Goal: Transaction & Acquisition: Purchase product/service

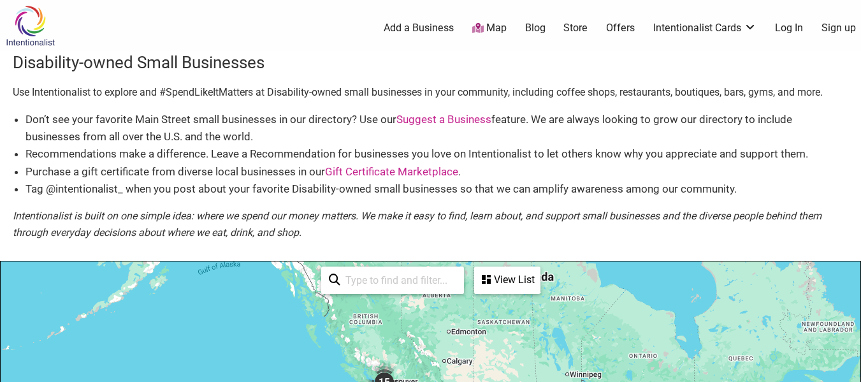
click at [573, 25] on link "Store" at bounding box center [576, 28] width 24 height 14
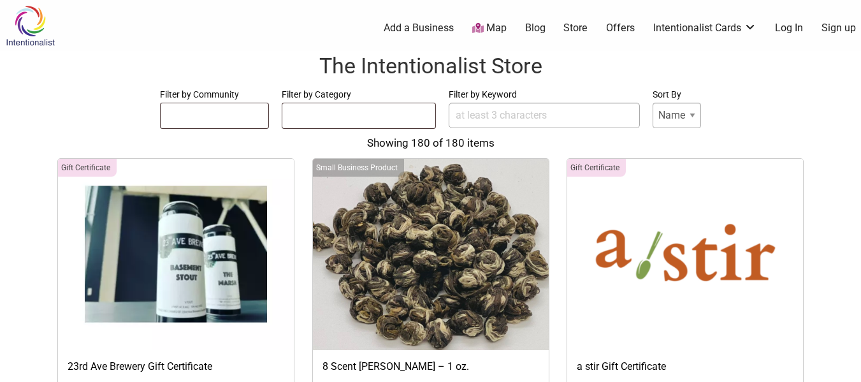
select select
click at [213, 115] on ul at bounding box center [215, 113] width 108 height 20
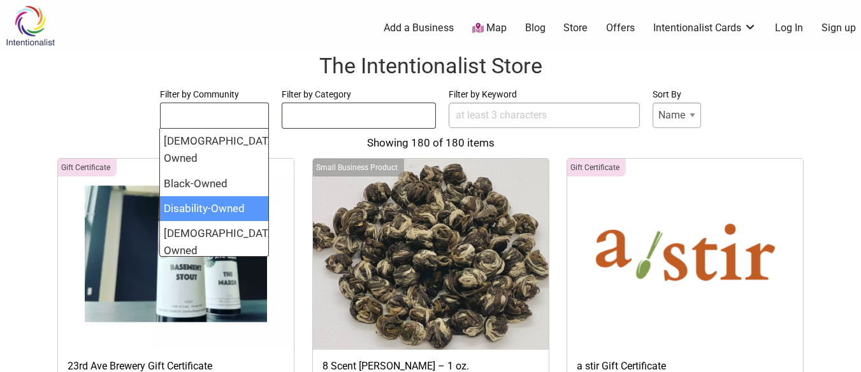
select select "1373"
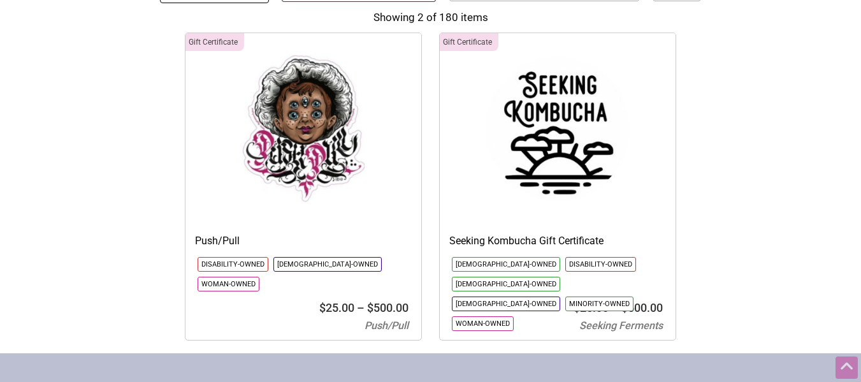
scroll to position [128, 0]
drag, startPoint x: 217, startPoint y: 238, endPoint x: 207, endPoint y: 237, distance: 9.6
click at [207, 237] on h3 "Push/Pull" at bounding box center [303, 240] width 217 height 14
click at [548, 193] on img at bounding box center [558, 128] width 236 height 191
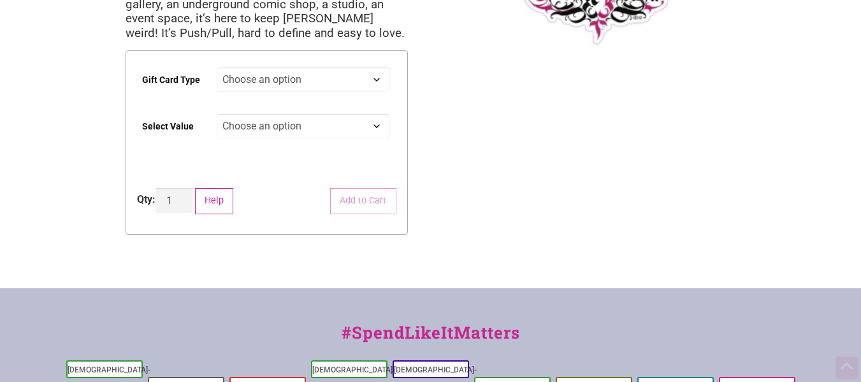
scroll to position [255, 0]
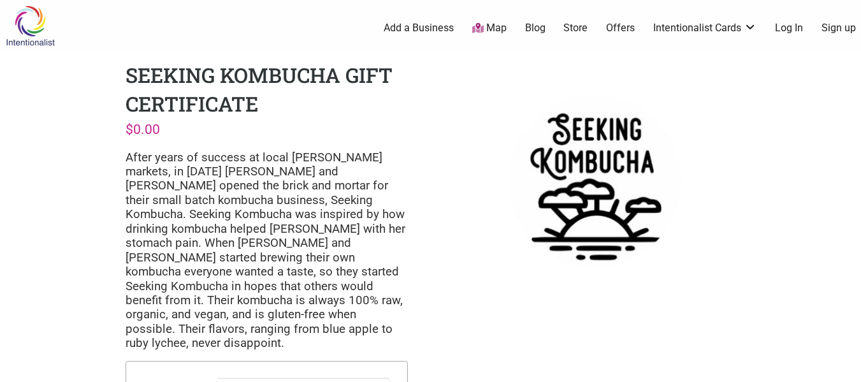
click at [587, 137] on img at bounding box center [594, 181] width 282 height 241
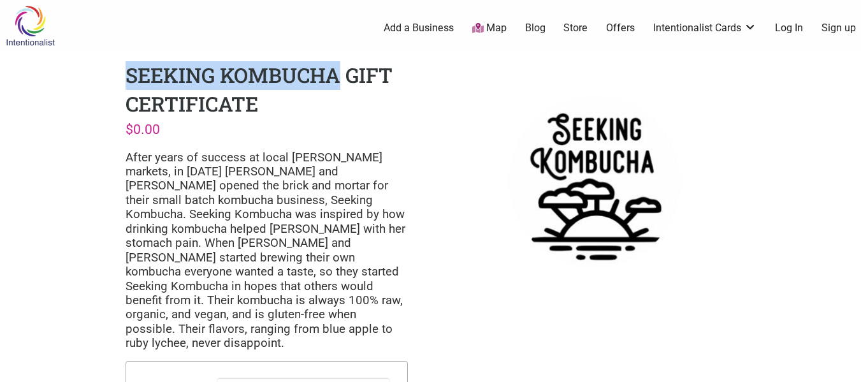
drag, startPoint x: 125, startPoint y: 70, endPoint x: 337, endPoint y: 57, distance: 212.1
click at [337, 57] on div "Seeking Kombucha Gift Certificate $ 0.00 After years of success at local farmer…" at bounding box center [266, 314] width 303 height 526
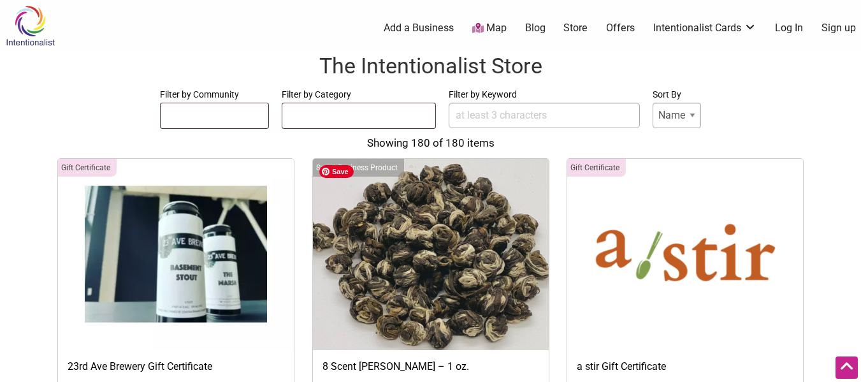
select select "1373"
select select
click at [219, 114] on ul at bounding box center [215, 113] width 108 height 20
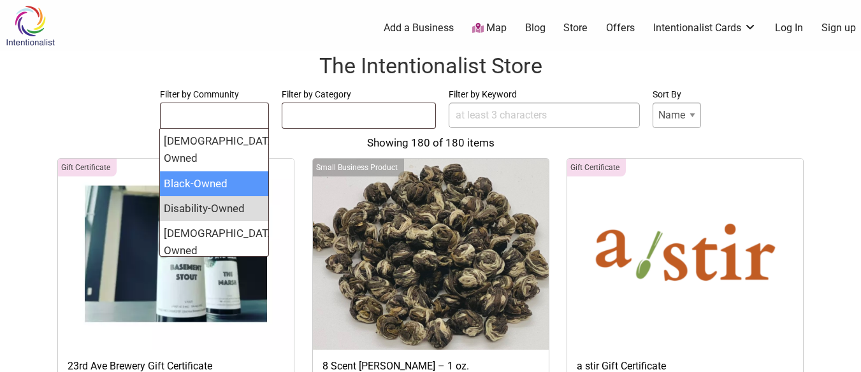
select select "1598"
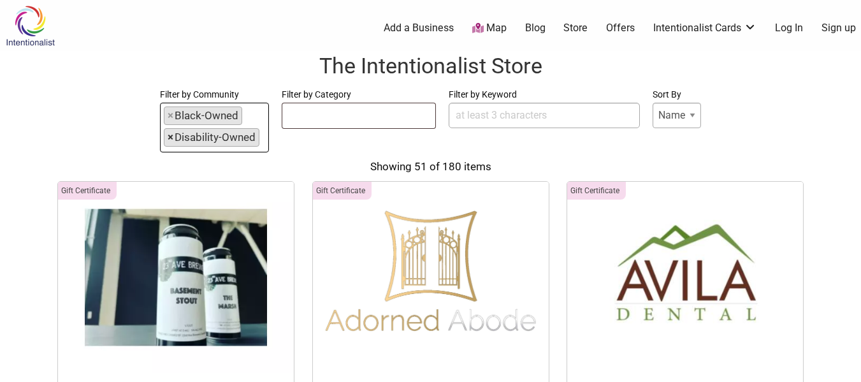
click at [172, 138] on span "×" at bounding box center [171, 137] width 6 height 17
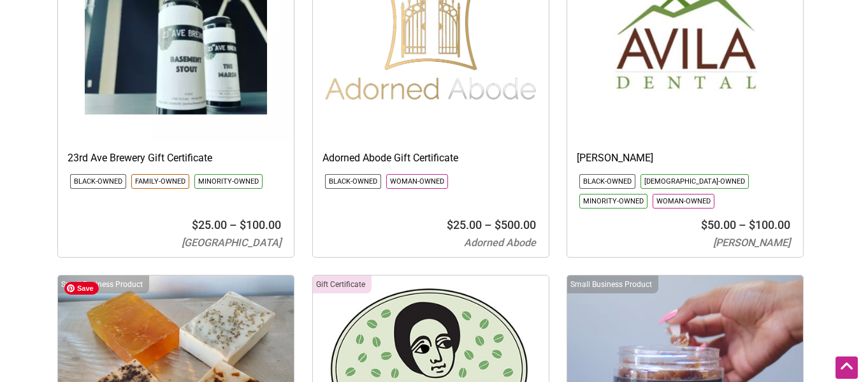
scroll to position [128, 0]
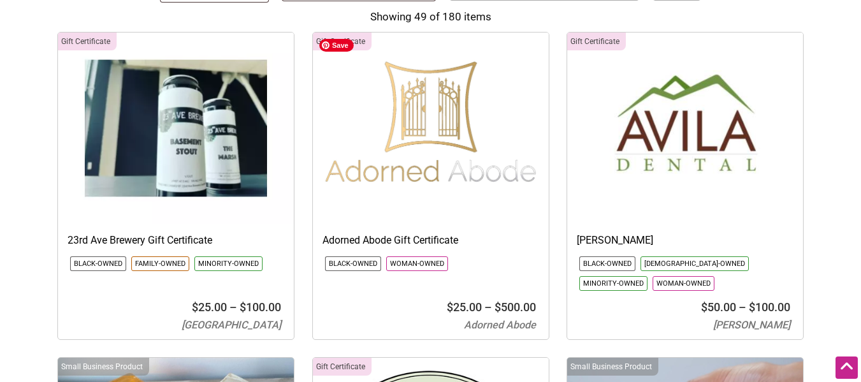
click at [411, 171] on img at bounding box center [431, 128] width 236 height 191
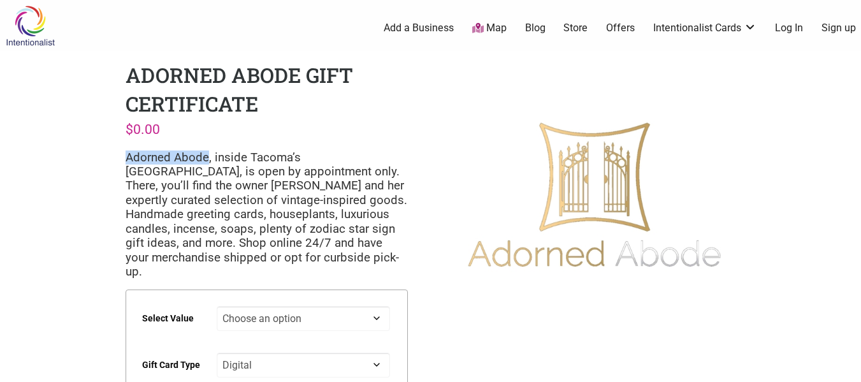
drag, startPoint x: 125, startPoint y: 157, endPoint x: 207, endPoint y: 154, distance: 81.7
click at [207, 154] on p "Adorned Abode, inside Tacoma’s [GEOGRAPHIC_DATA], is open by appointment only. …" at bounding box center [267, 214] width 282 height 129
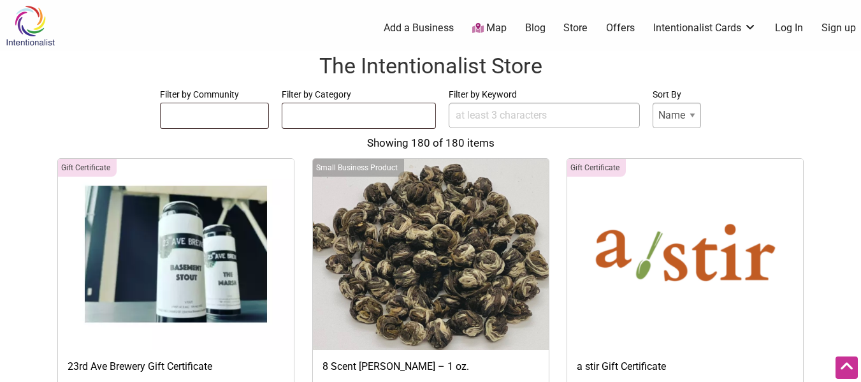
select select "1598"
select select
click at [206, 112] on ul at bounding box center [215, 113] width 108 height 20
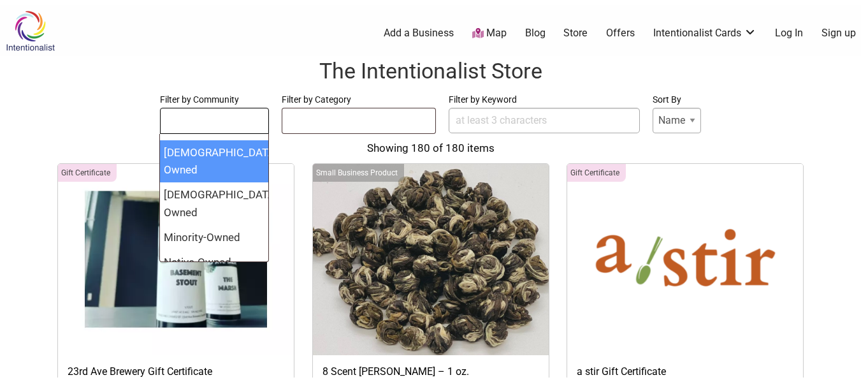
scroll to position [98, 0]
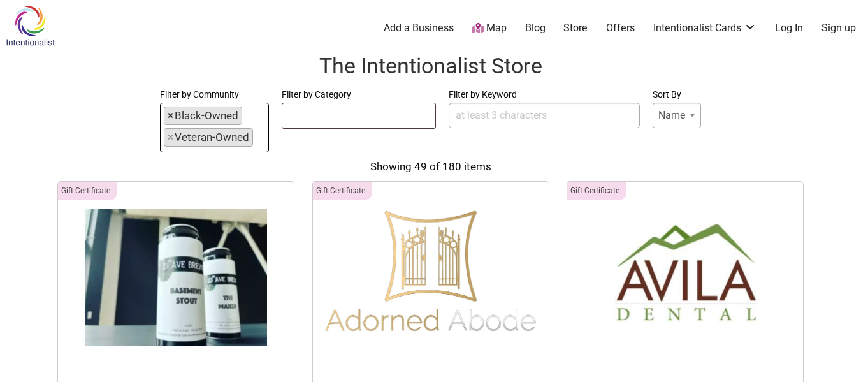
click at [168, 115] on span "×" at bounding box center [171, 115] width 6 height 17
select select "1372"
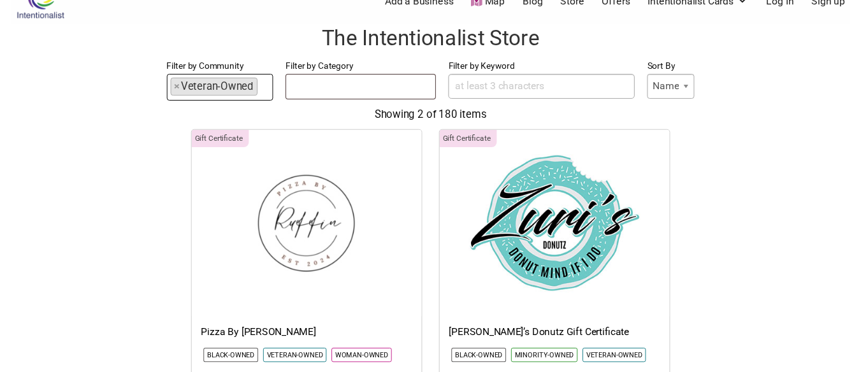
scroll to position [0, 0]
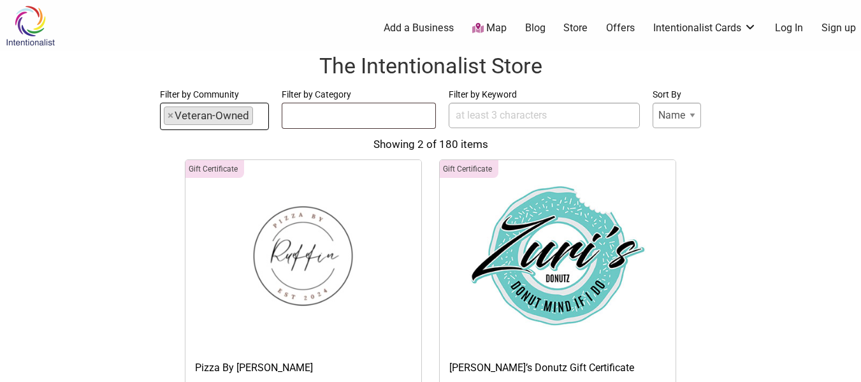
click at [173, 115] on span "×" at bounding box center [171, 115] width 6 height 17
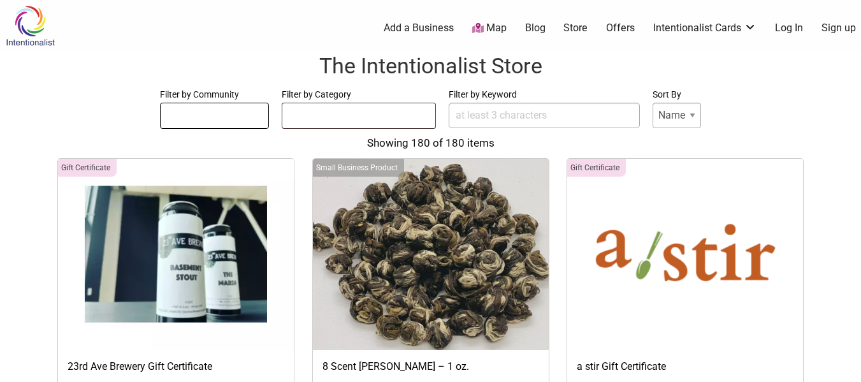
click at [173, 115] on ul at bounding box center [215, 113] width 108 height 20
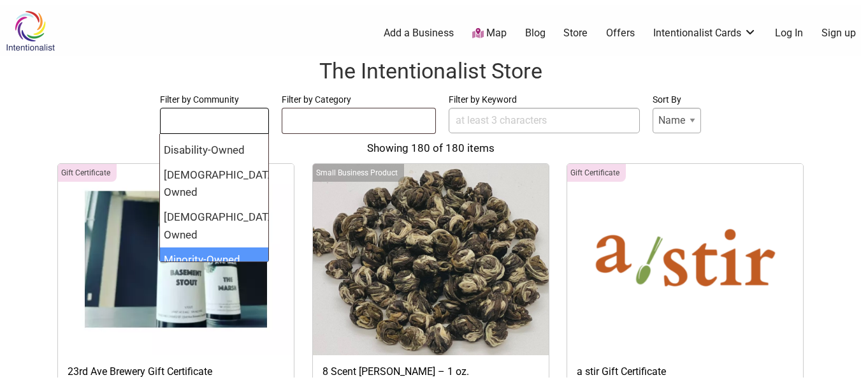
scroll to position [98, 0]
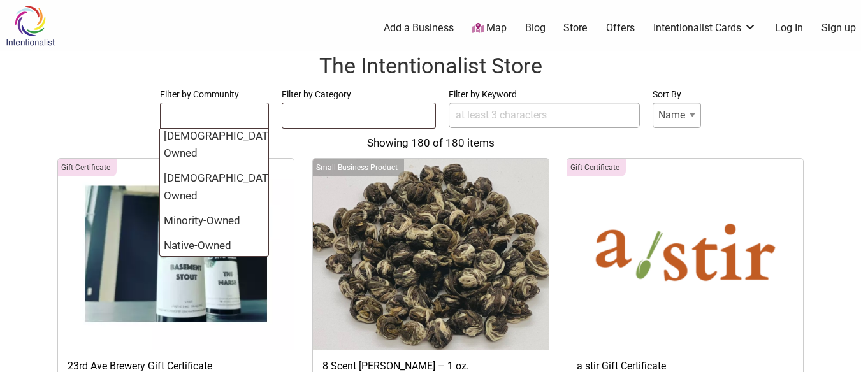
select select "1366"
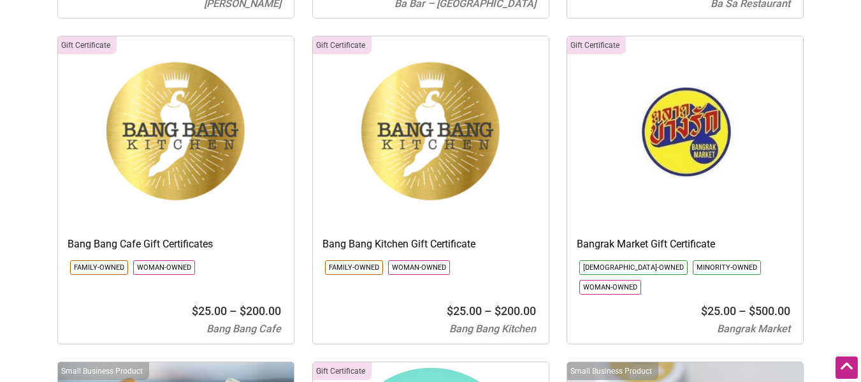
scroll to position [1148, 0]
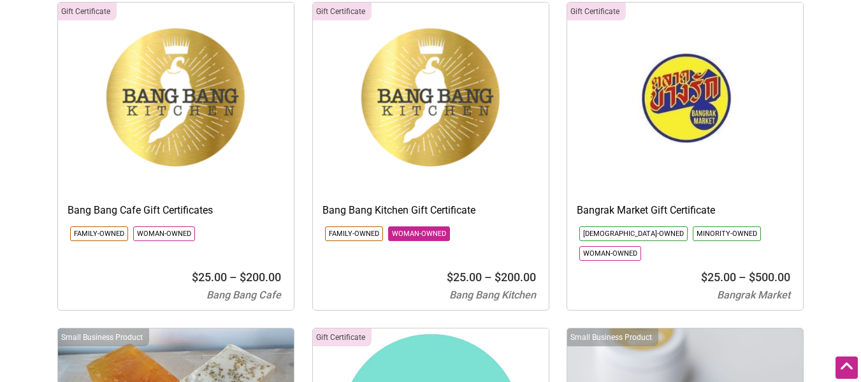
click at [431, 226] on li "Woman-Owned" at bounding box center [419, 233] width 62 height 15
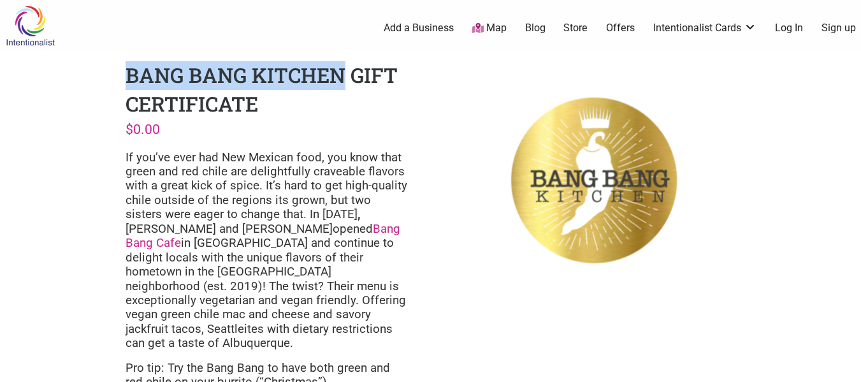
drag, startPoint x: 125, startPoint y: 78, endPoint x: 337, endPoint y: 72, distance: 212.4
click at [337, 72] on h1 "Bang Bang Kitchen Gift Certificate" at bounding box center [262, 89] width 272 height 56
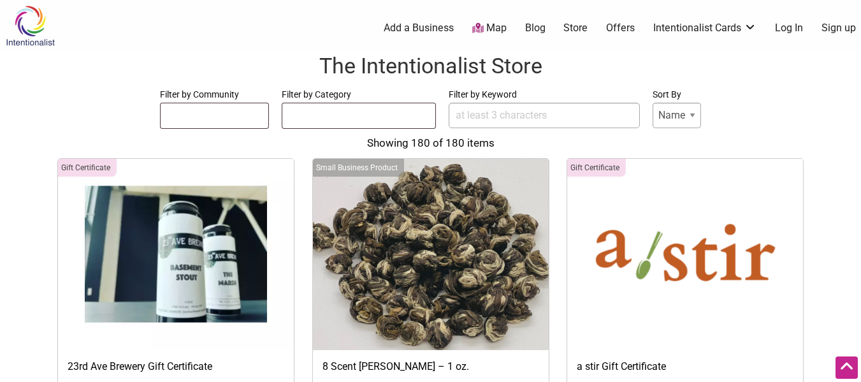
select select "1366"
select select
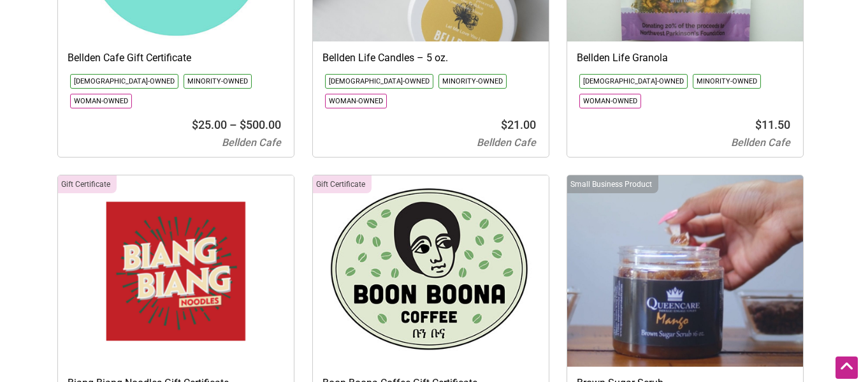
scroll to position [2319, 0]
